Goal: Information Seeking & Learning: Learn about a topic

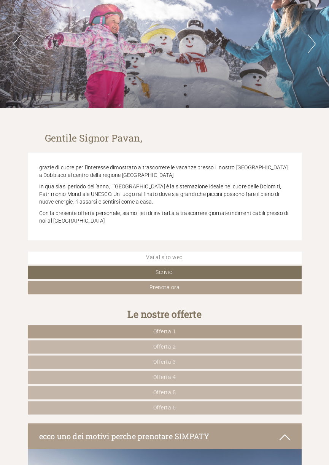
click at [176, 335] on span "Offerta 1" at bounding box center [164, 332] width 23 height 6
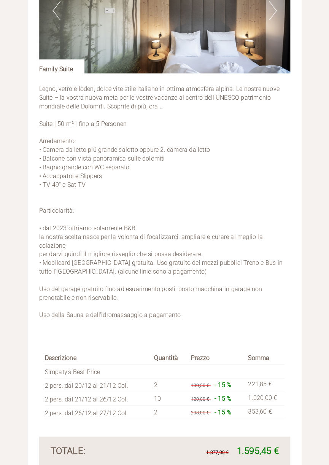
scroll to position [1281, 0]
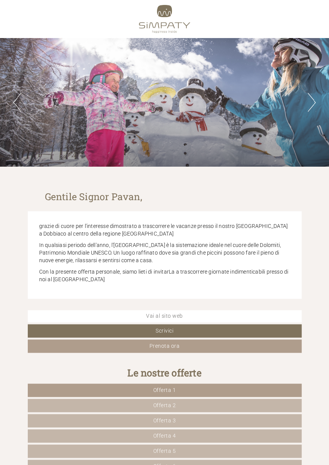
click at [220, 390] on link "Offerta 1" at bounding box center [165, 390] width 274 height 13
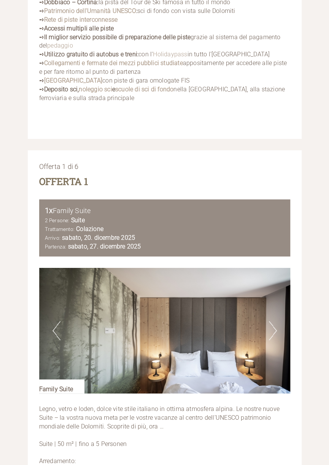
scroll to position [960, 0]
click at [273, 337] on button "Next" at bounding box center [273, 330] width 8 height 19
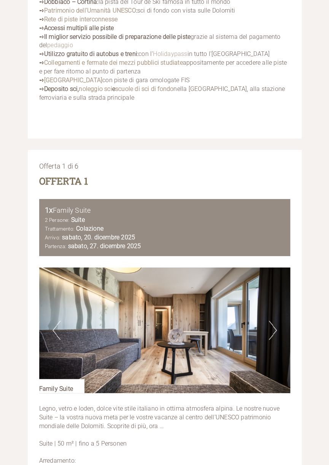
click at [283, 332] on img at bounding box center [164, 331] width 251 height 126
click at [279, 338] on img at bounding box center [164, 331] width 251 height 126
click at [275, 337] on button "Next" at bounding box center [273, 330] width 8 height 19
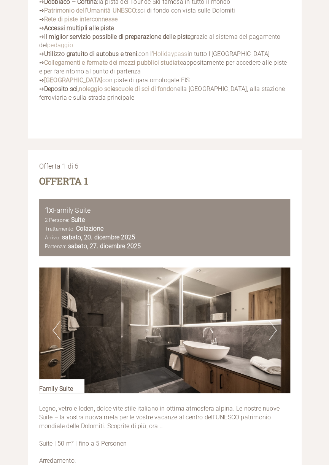
click at [267, 341] on img at bounding box center [164, 331] width 251 height 126
click at [272, 339] on button "Next" at bounding box center [273, 330] width 8 height 19
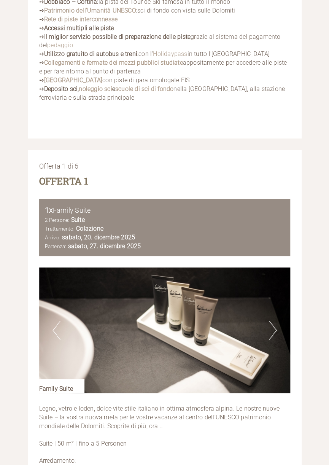
click at [274, 338] on button "Next" at bounding box center [273, 330] width 8 height 19
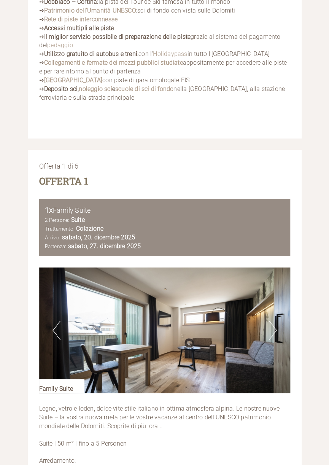
click at [273, 340] on button "Next" at bounding box center [273, 330] width 8 height 19
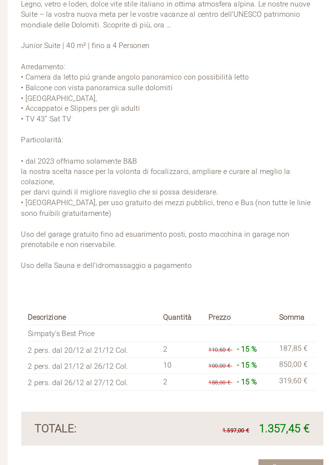
scroll to position [2028, 0]
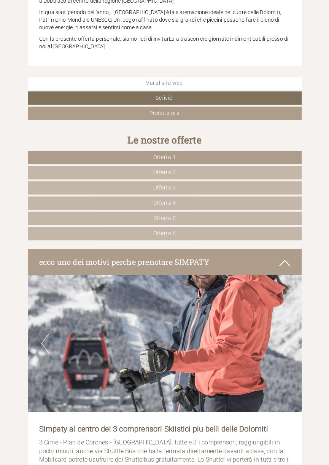
scroll to position [233, 0]
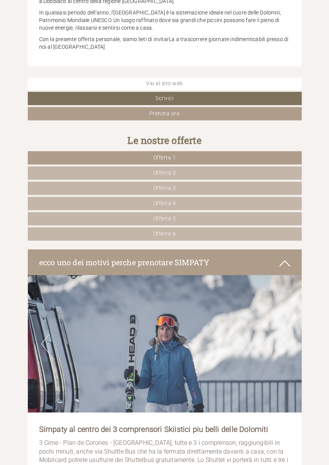
click at [190, 201] on link "Offerta 4" at bounding box center [165, 203] width 274 height 13
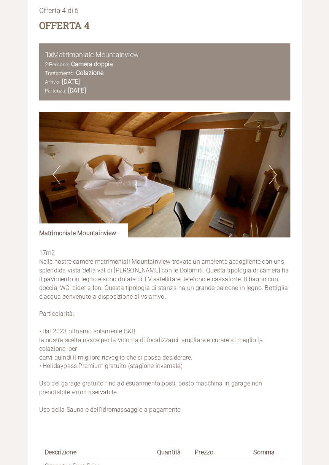
scroll to position [1115, 0]
click at [275, 184] on button "Next" at bounding box center [273, 174] width 8 height 19
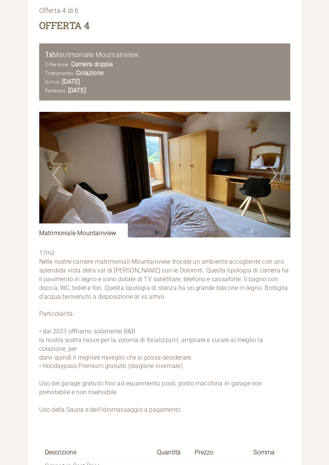
click at [277, 175] on img at bounding box center [164, 175] width 251 height 126
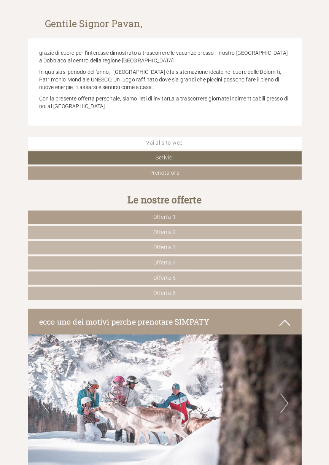
scroll to position [178, 0]
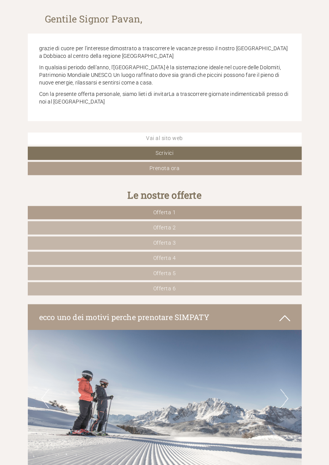
click at [227, 212] on link "Offerta 1" at bounding box center [165, 212] width 274 height 13
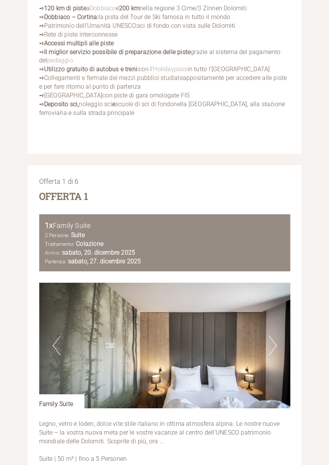
scroll to position [957, 0]
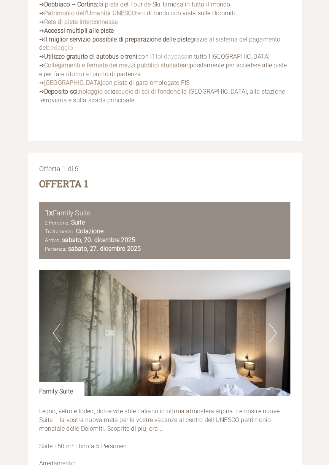
click at [269, 348] on img at bounding box center [164, 333] width 251 height 126
click at [274, 339] on button "Next" at bounding box center [273, 333] width 8 height 19
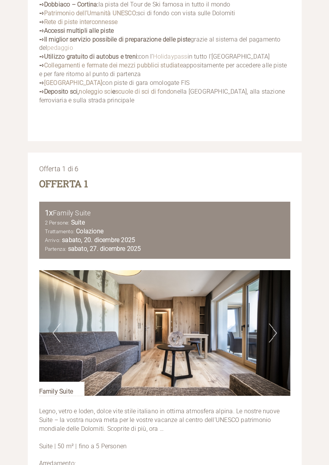
click at [277, 341] on button "Next" at bounding box center [273, 333] width 8 height 19
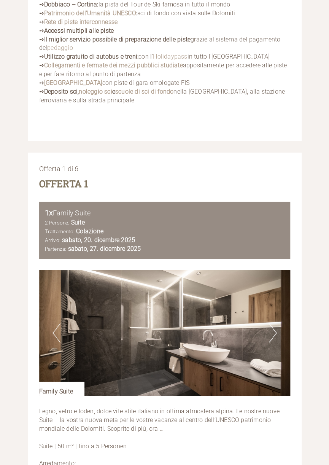
click at [271, 338] on button "Next" at bounding box center [273, 333] width 8 height 19
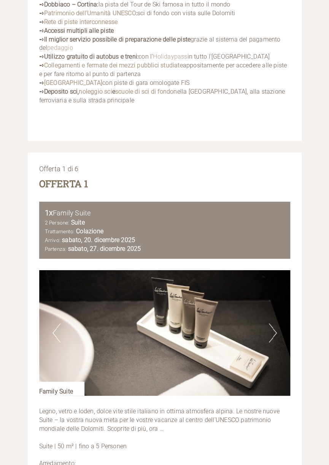
click at [276, 343] on button "Next" at bounding box center [273, 333] width 8 height 19
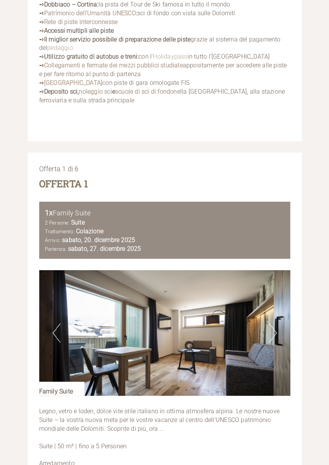
click at [275, 343] on button "Next" at bounding box center [273, 333] width 8 height 19
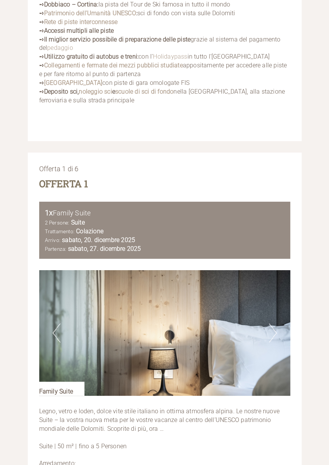
click at [275, 340] on button "Next" at bounding box center [273, 333] width 8 height 19
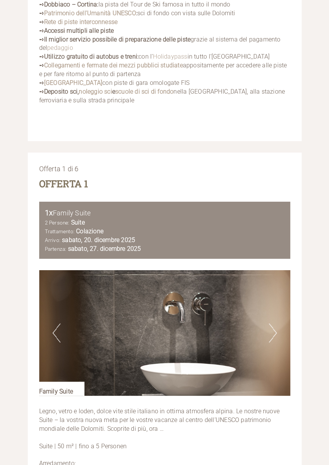
click at [279, 342] on img at bounding box center [164, 333] width 251 height 126
click at [262, 368] on img at bounding box center [164, 333] width 251 height 126
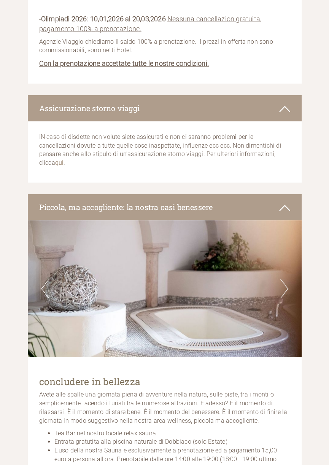
scroll to position [2935, 0]
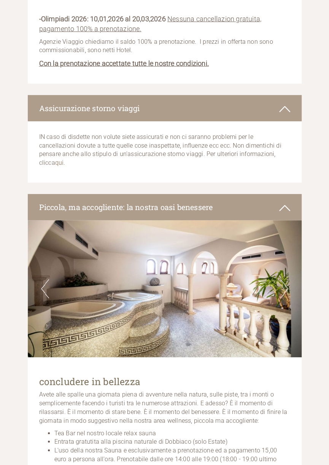
click at [284, 279] on button "Next" at bounding box center [285, 288] width 8 height 19
click at [287, 279] on button "Next" at bounding box center [285, 288] width 8 height 19
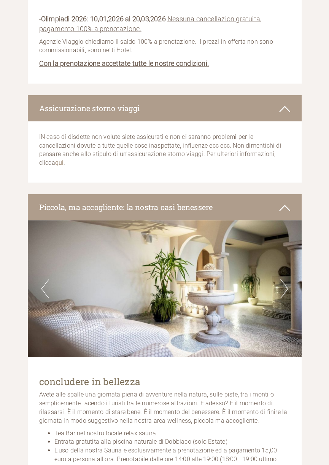
click at [286, 279] on button "Next" at bounding box center [285, 288] width 8 height 19
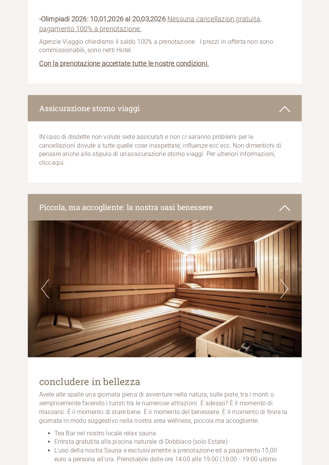
click at [285, 279] on button "Next" at bounding box center [285, 288] width 8 height 19
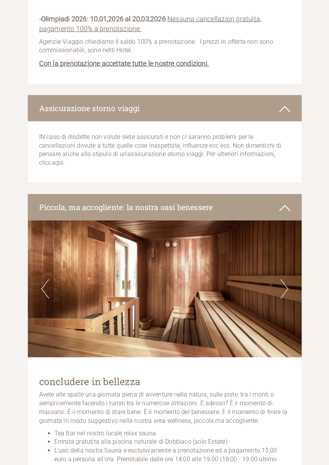
click at [287, 279] on button "Next" at bounding box center [285, 288] width 8 height 19
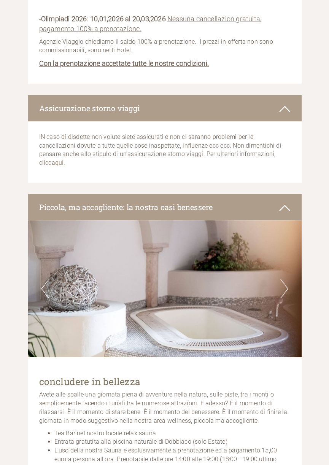
click at [281, 279] on button "Next" at bounding box center [285, 288] width 8 height 19
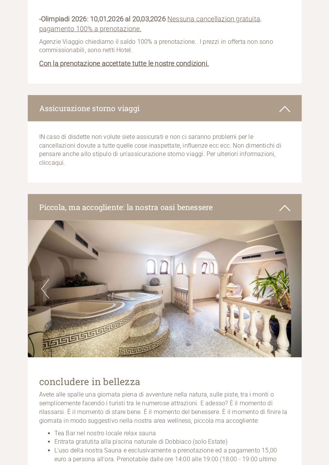
click at [286, 279] on button "Next" at bounding box center [285, 288] width 8 height 19
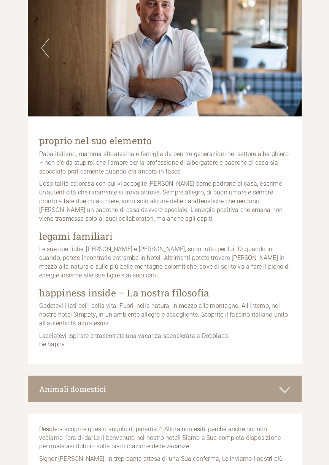
scroll to position [4589, 0]
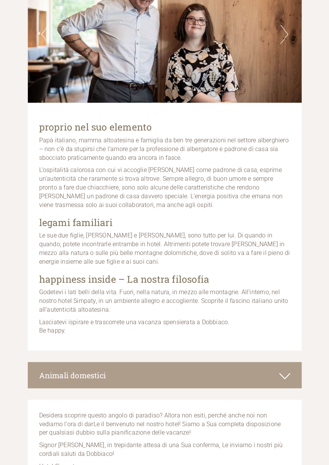
click at [290, 383] on icon at bounding box center [284, 376] width 11 height 13
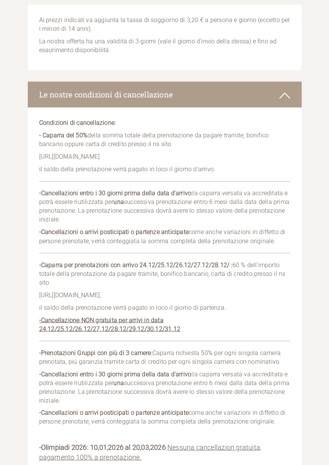
scroll to position [2510, 0]
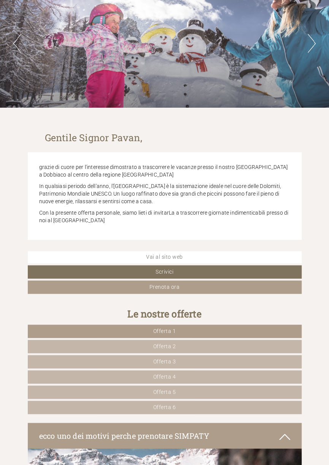
click at [175, 349] on span "Offerta 2" at bounding box center [164, 346] width 23 height 6
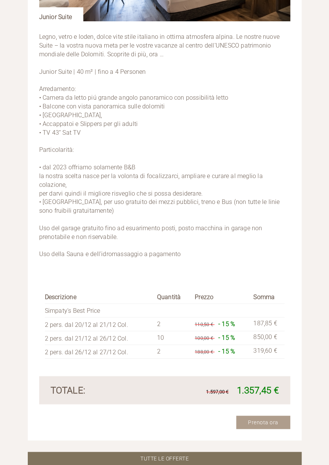
scroll to position [1337, 0]
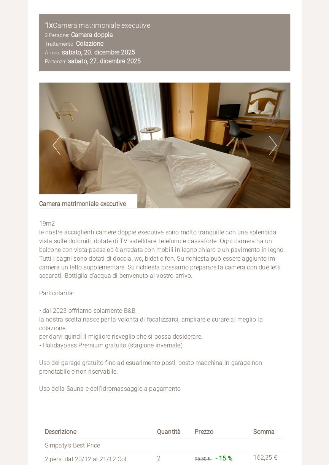
scroll to position [1141, 0]
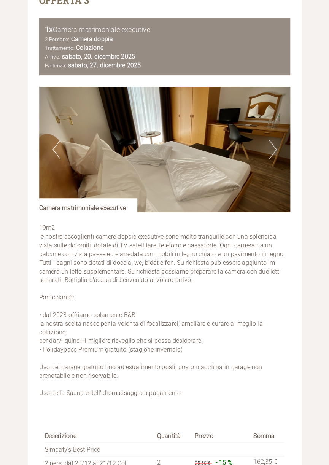
click at [273, 156] on button "Next" at bounding box center [273, 149] width 8 height 19
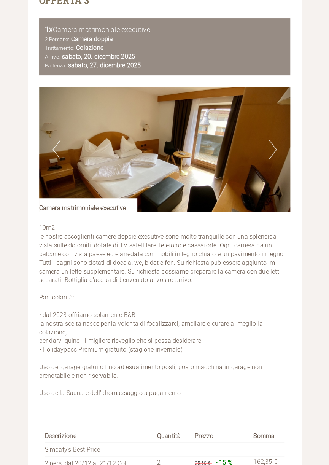
click at [269, 159] on button "Next" at bounding box center [273, 149] width 8 height 19
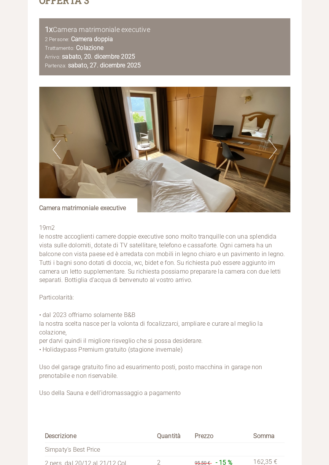
click at [273, 159] on button "Next" at bounding box center [273, 149] width 8 height 19
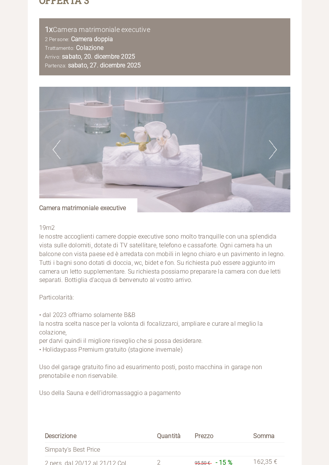
click at [271, 156] on button "Next" at bounding box center [273, 149] width 8 height 19
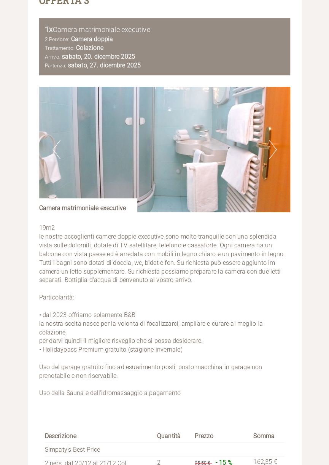
click at [262, 159] on img at bounding box center [164, 150] width 251 height 126
click at [270, 159] on button "Next" at bounding box center [273, 149] width 8 height 19
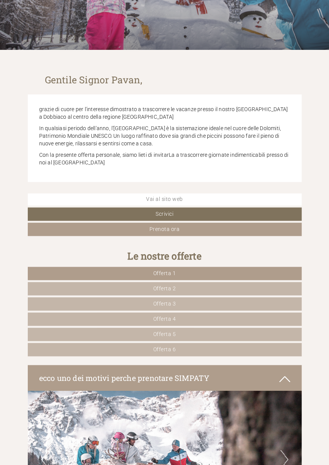
click at [176, 276] on span "Offerta 1" at bounding box center [164, 273] width 23 height 6
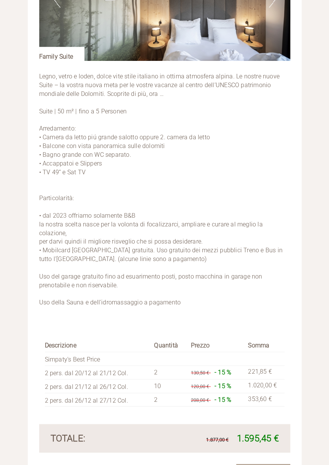
scroll to position [1300, 0]
